Goal: Task Accomplishment & Management: Use online tool/utility

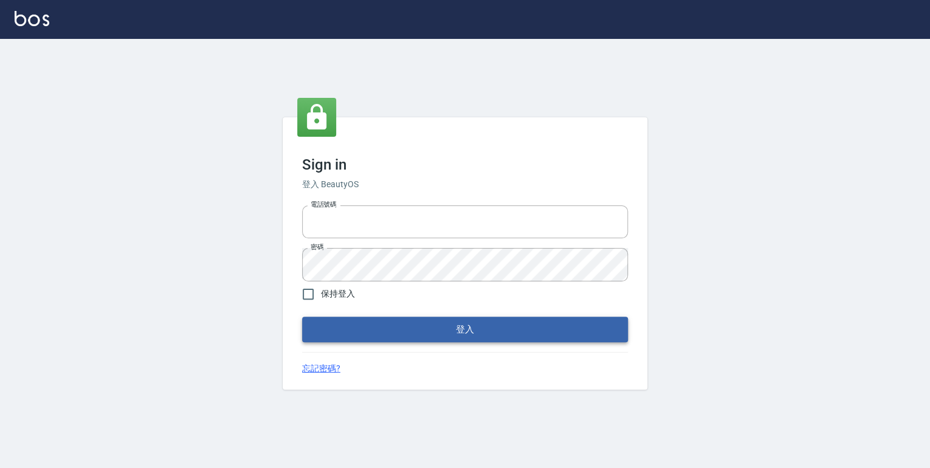
type input "0952331713"
click at [410, 328] on button "登入" at bounding box center [465, 330] width 326 height 26
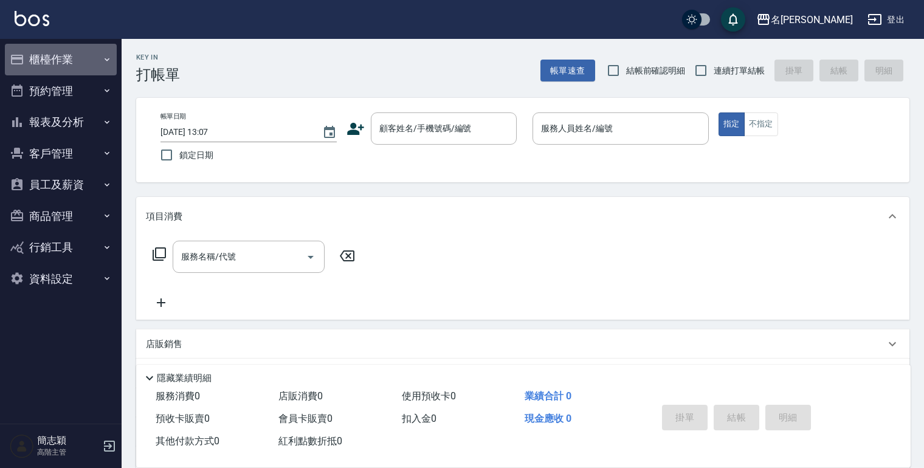
click at [107, 61] on icon "button" at bounding box center [107, 60] width 10 height 10
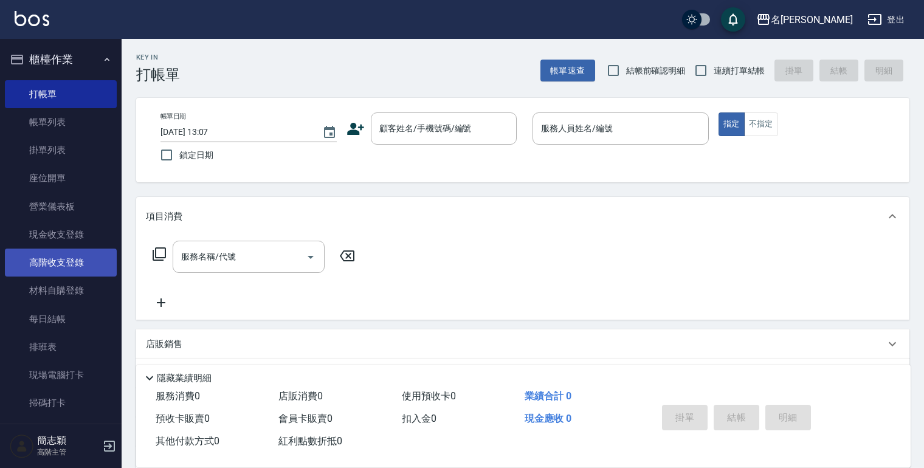
click at [76, 265] on link "高階收支登錄" at bounding box center [61, 263] width 112 height 28
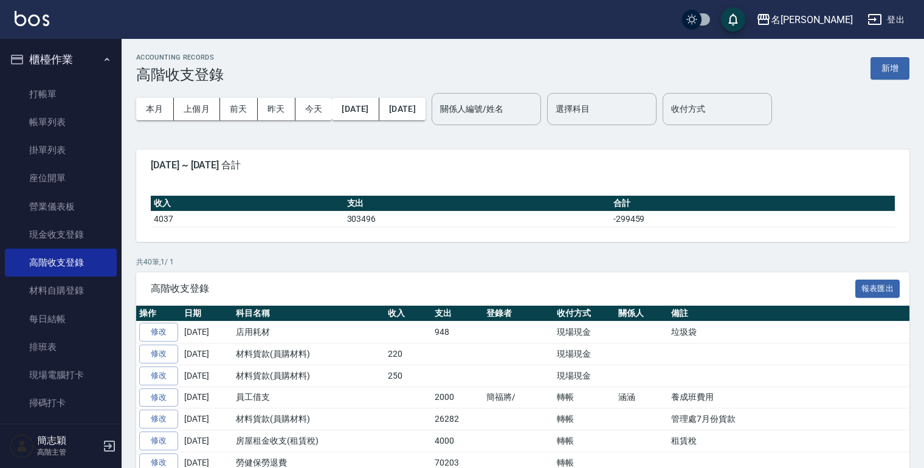
click at [881, 66] on button "新增" at bounding box center [889, 68] width 39 height 22
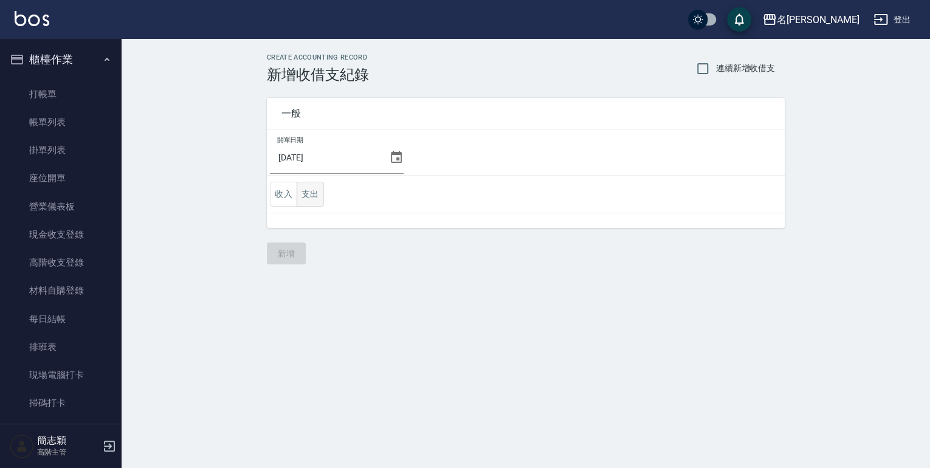
click at [314, 197] on button "支出" at bounding box center [310, 194] width 27 height 25
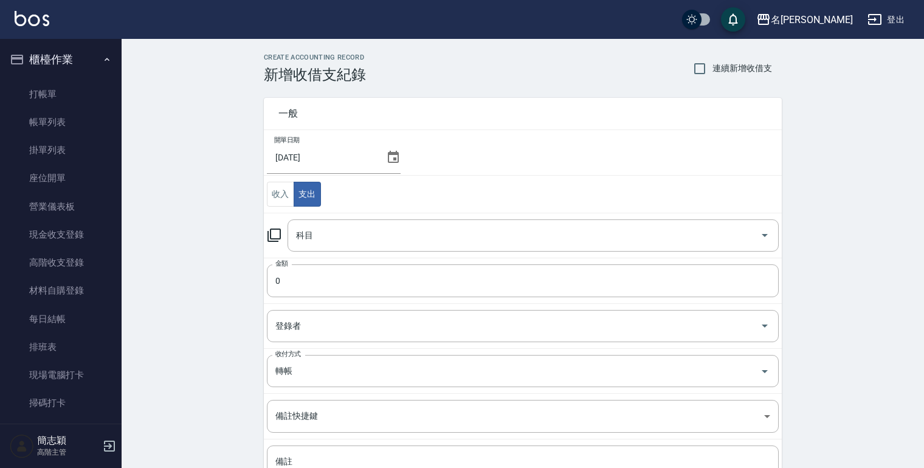
click at [278, 236] on icon at bounding box center [274, 235] width 15 height 15
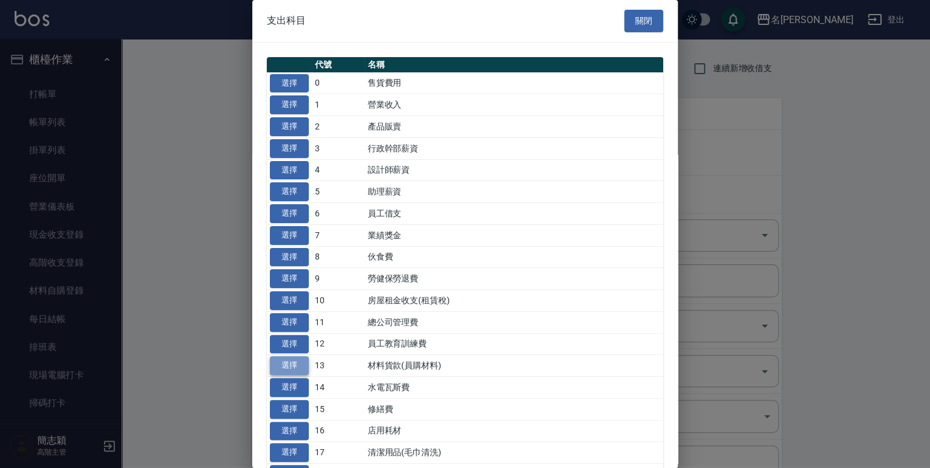
click at [284, 358] on button "選擇" at bounding box center [289, 365] width 39 height 19
type input "13 材料貨款(員購材料)"
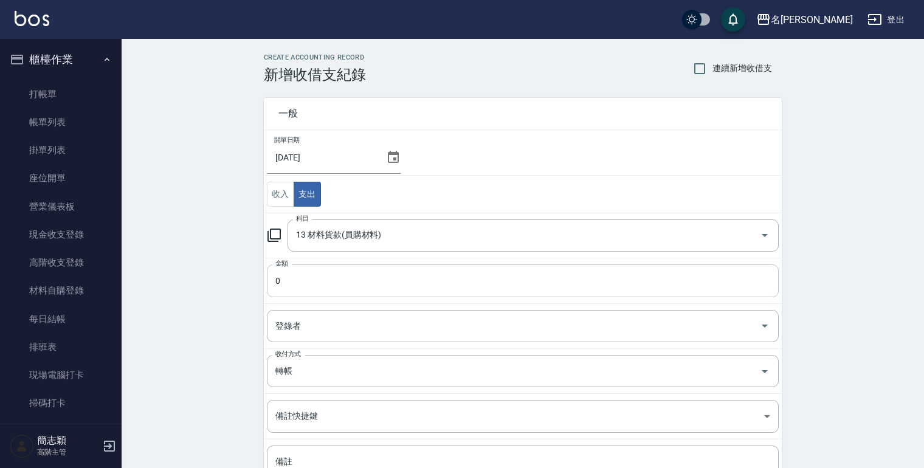
click at [277, 287] on input "0" at bounding box center [523, 280] width 512 height 33
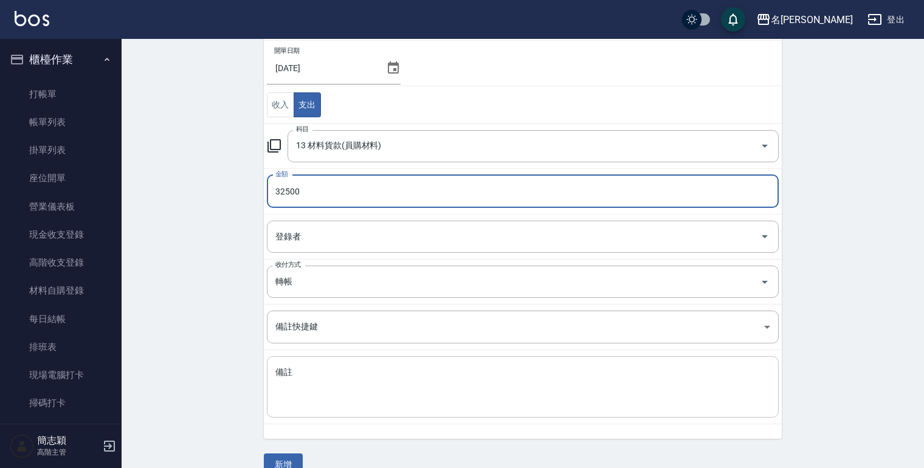
scroll to position [110, 0]
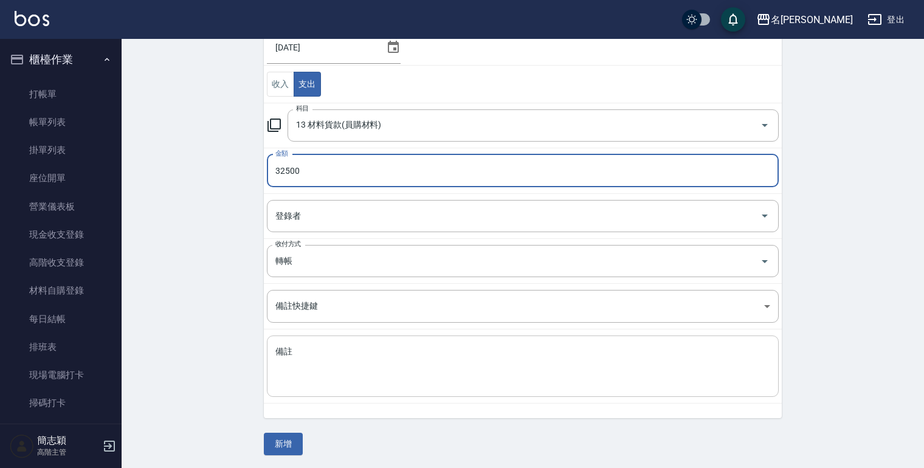
type input "32500"
click at [289, 389] on div "x 備註" at bounding box center [523, 365] width 512 height 61
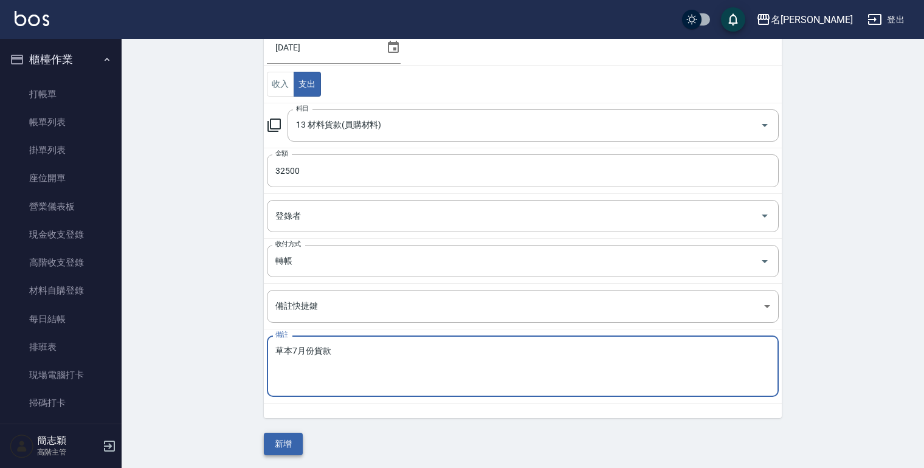
type textarea "草本7月份貨款"
click at [290, 442] on button "新增" at bounding box center [283, 444] width 39 height 22
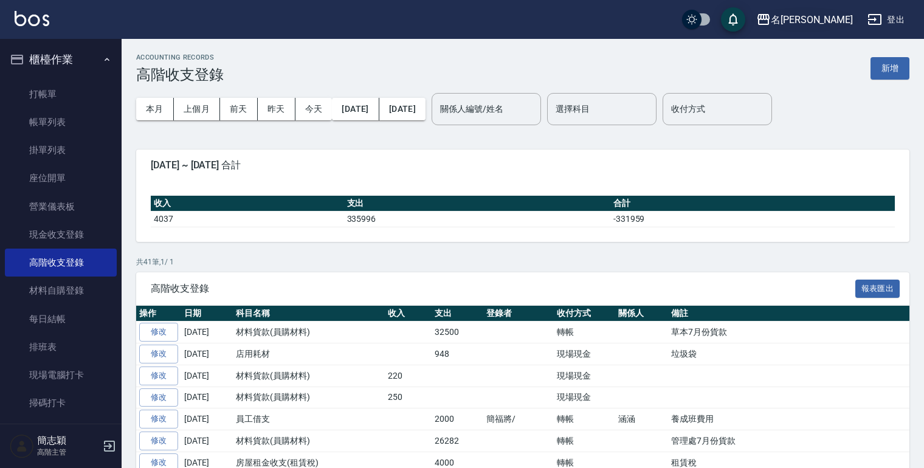
click at [771, 22] on icon "button" at bounding box center [763, 19] width 15 height 15
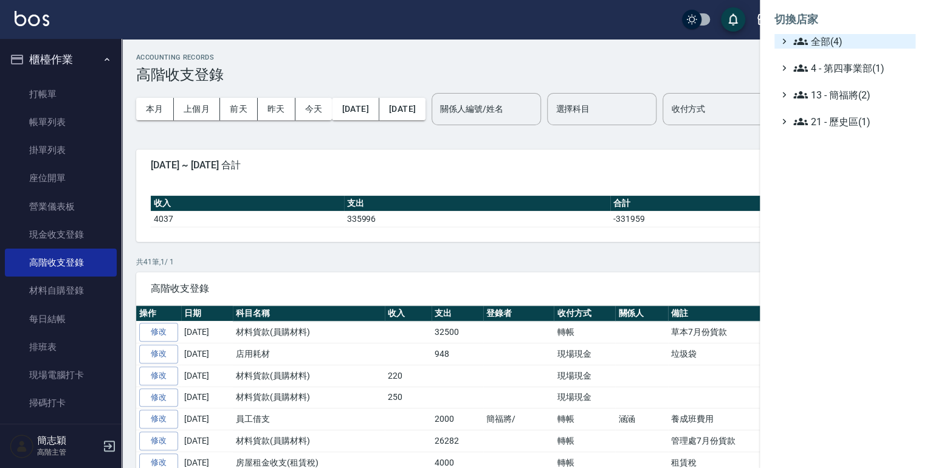
click at [797, 41] on icon at bounding box center [800, 41] width 15 height 15
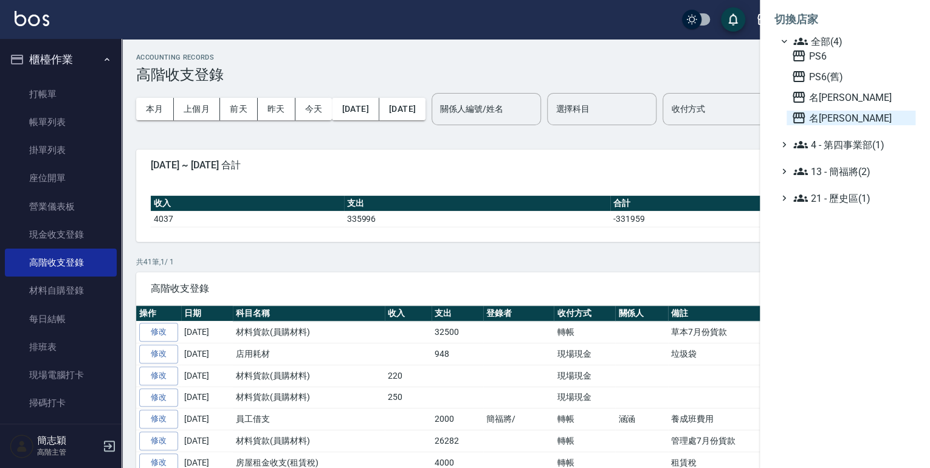
click at [797, 117] on icon at bounding box center [798, 117] width 12 height 11
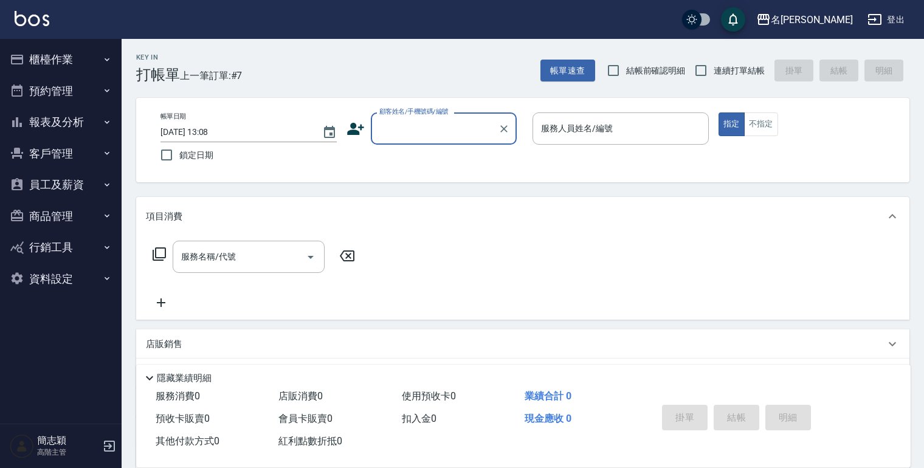
click at [108, 59] on icon "button" at bounding box center [107, 59] width 5 height 3
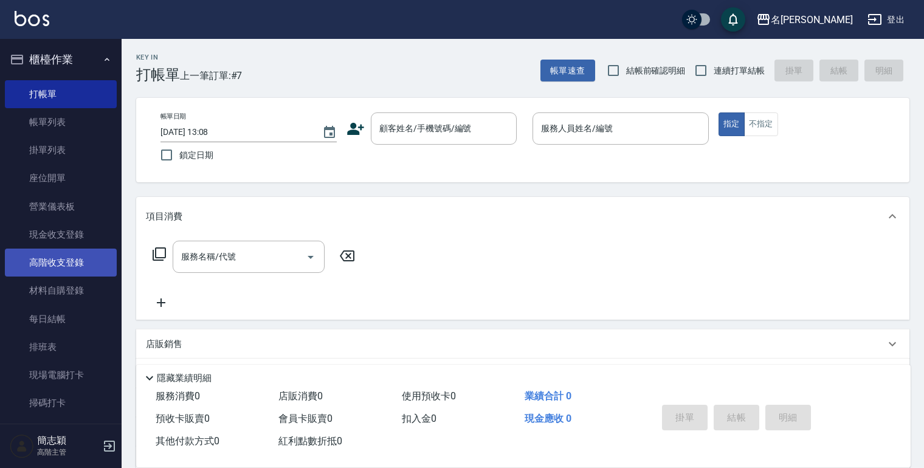
click at [59, 259] on link "高階收支登錄" at bounding box center [61, 263] width 112 height 28
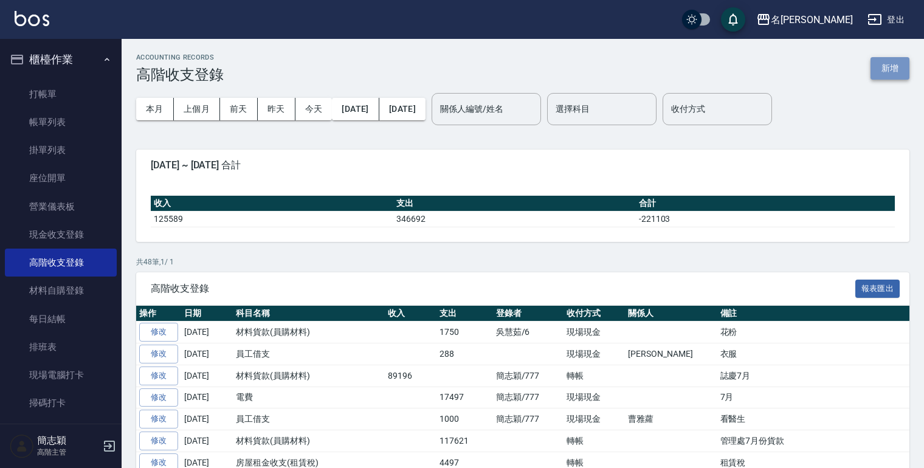
click at [883, 63] on button "新增" at bounding box center [889, 68] width 39 height 22
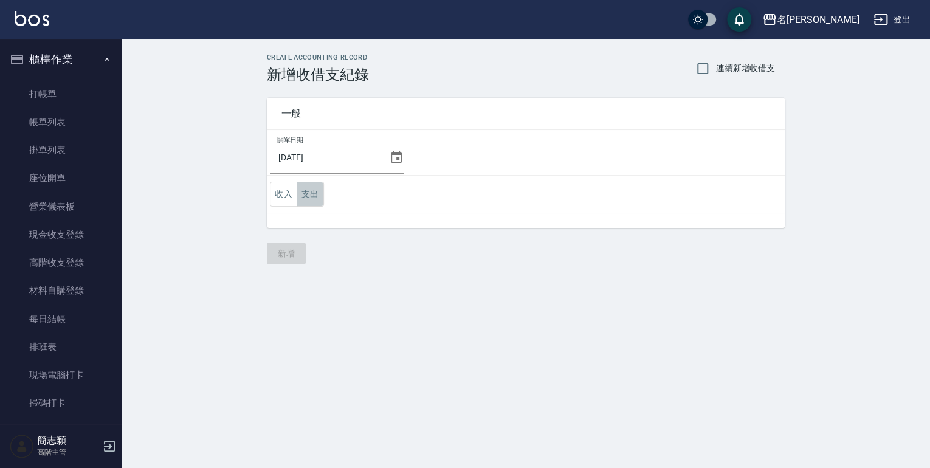
click at [304, 190] on button "支出" at bounding box center [310, 194] width 27 height 25
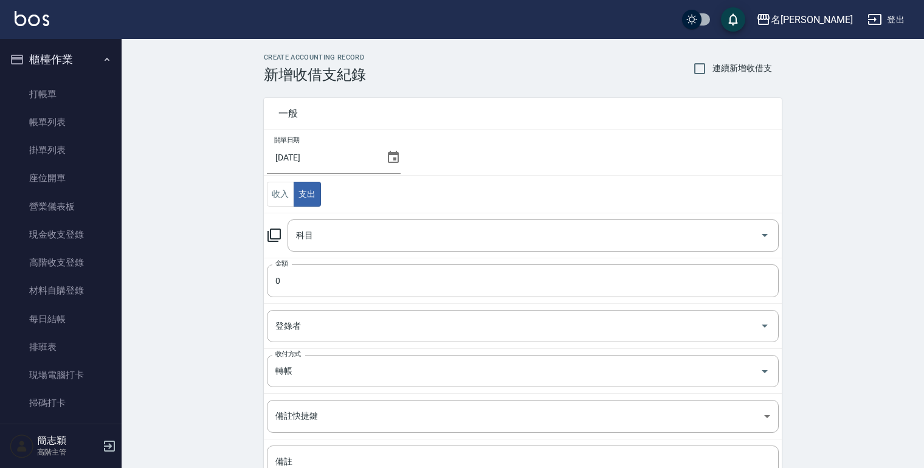
click at [277, 233] on icon at bounding box center [274, 235] width 15 height 15
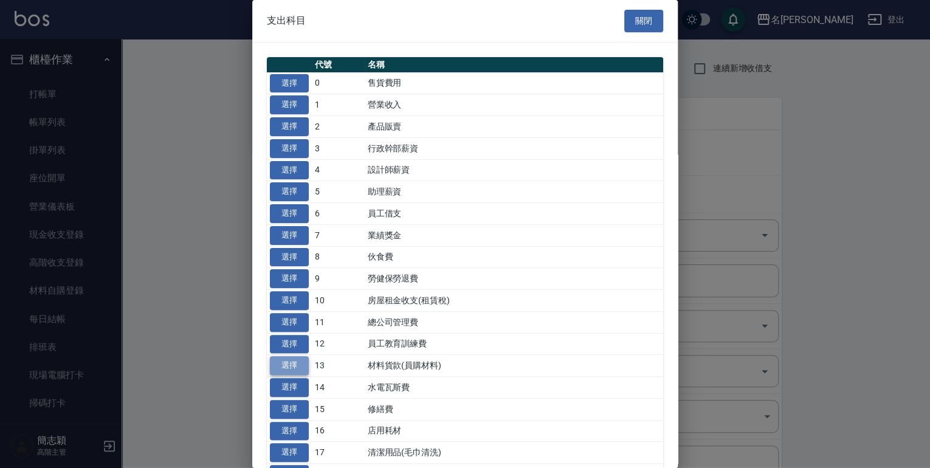
click at [286, 361] on button "選擇" at bounding box center [289, 365] width 39 height 19
type input "13 材料貨款(員購材料)"
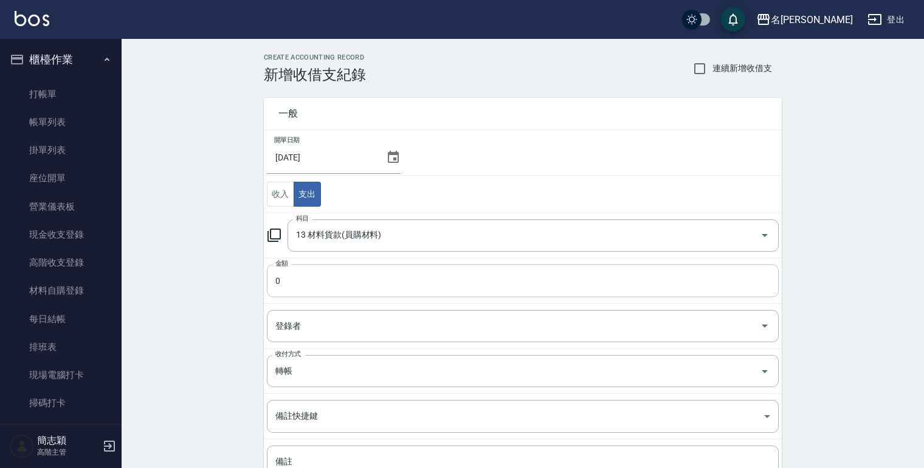
click at [277, 280] on input "0" at bounding box center [523, 280] width 512 height 33
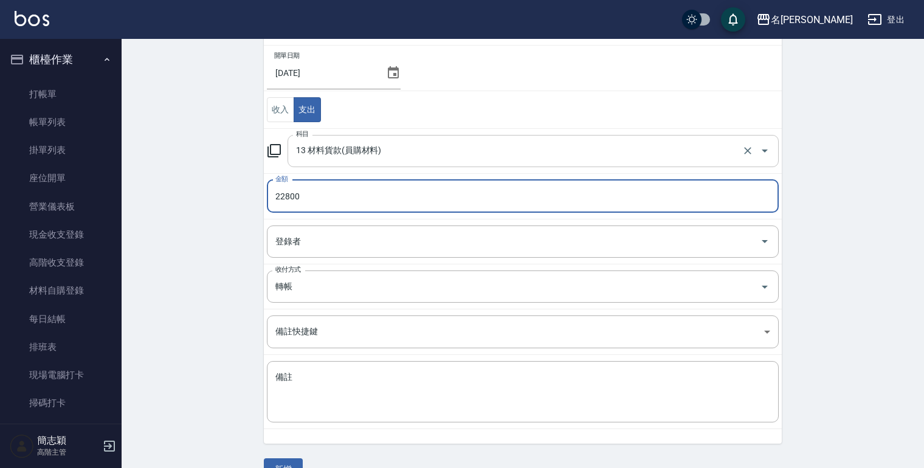
scroll to position [110, 0]
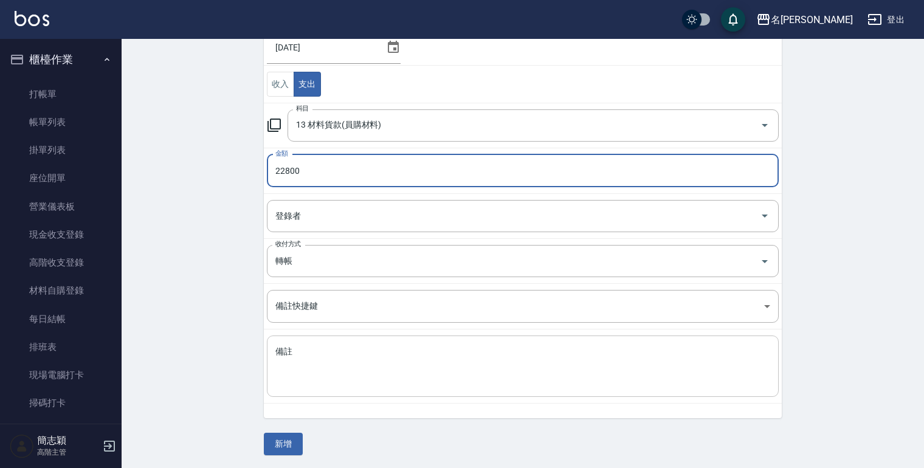
type input "22800"
click at [276, 365] on textarea "備註" at bounding box center [522, 366] width 495 height 41
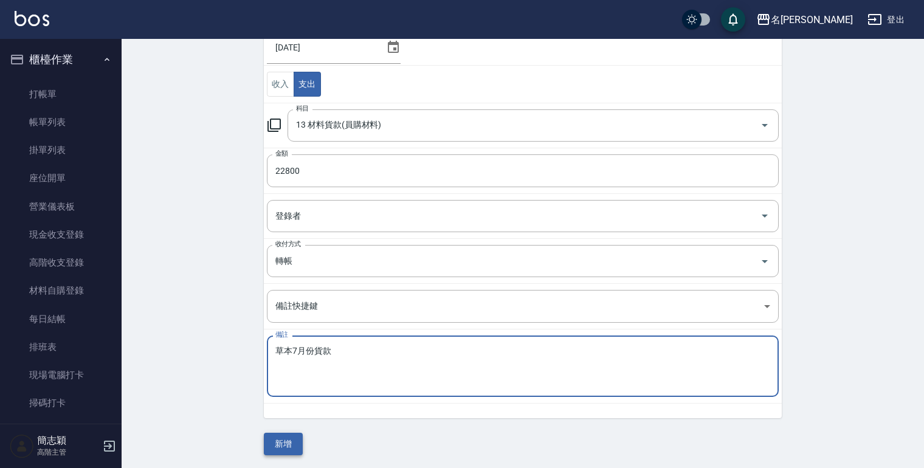
type textarea "草本7月份貨款"
click at [275, 444] on button "新增" at bounding box center [283, 444] width 39 height 22
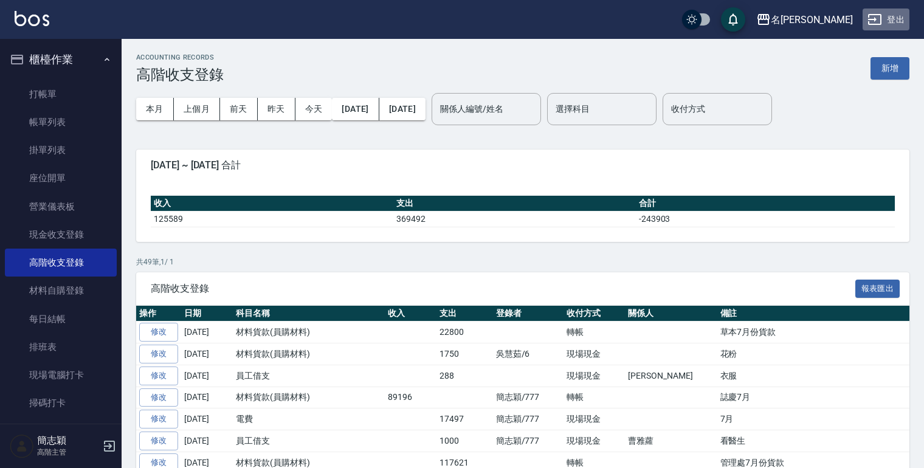
click at [886, 22] on button "登出" at bounding box center [885, 20] width 47 height 22
